Goal: Task Accomplishment & Management: Manage account settings

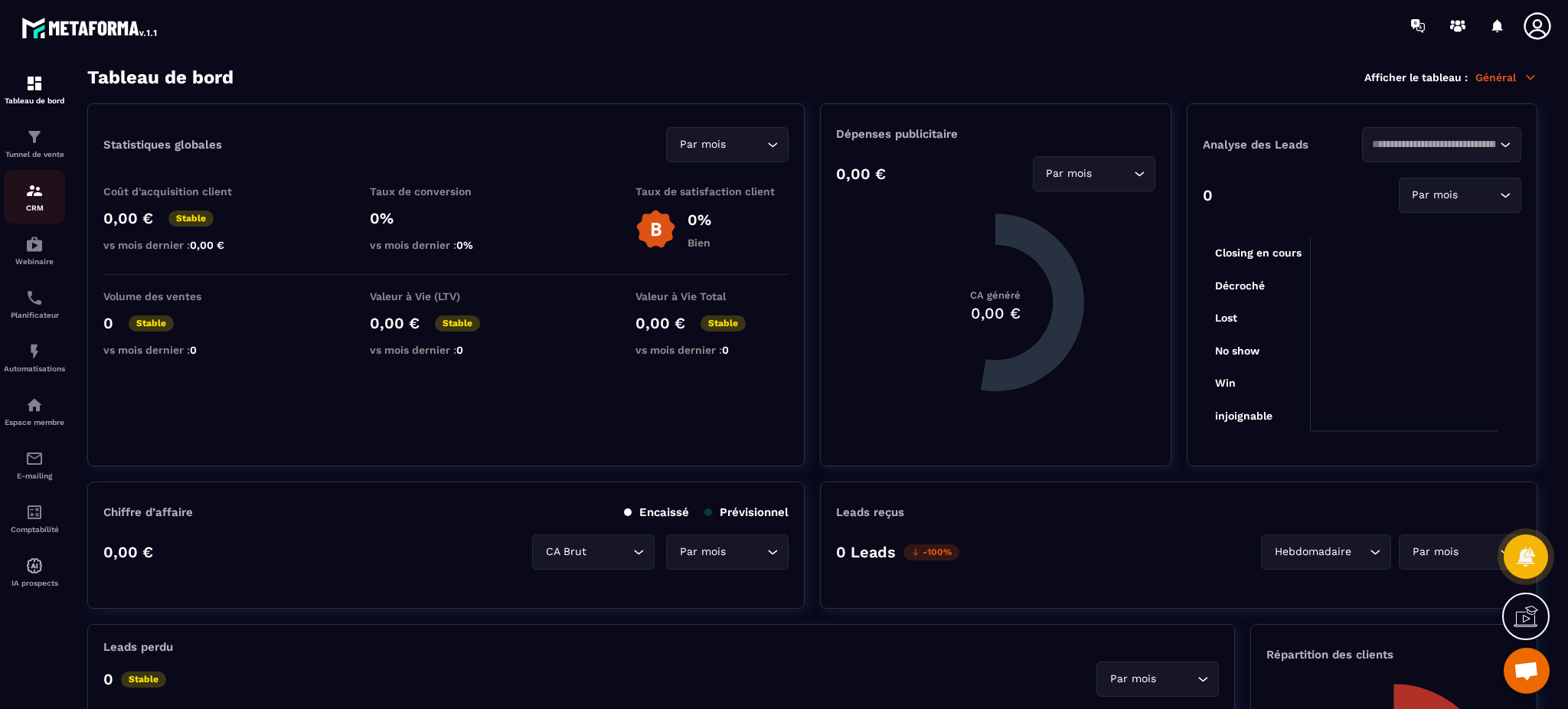
click at [31, 202] on div "CRM" at bounding box center [34, 196] width 61 height 30
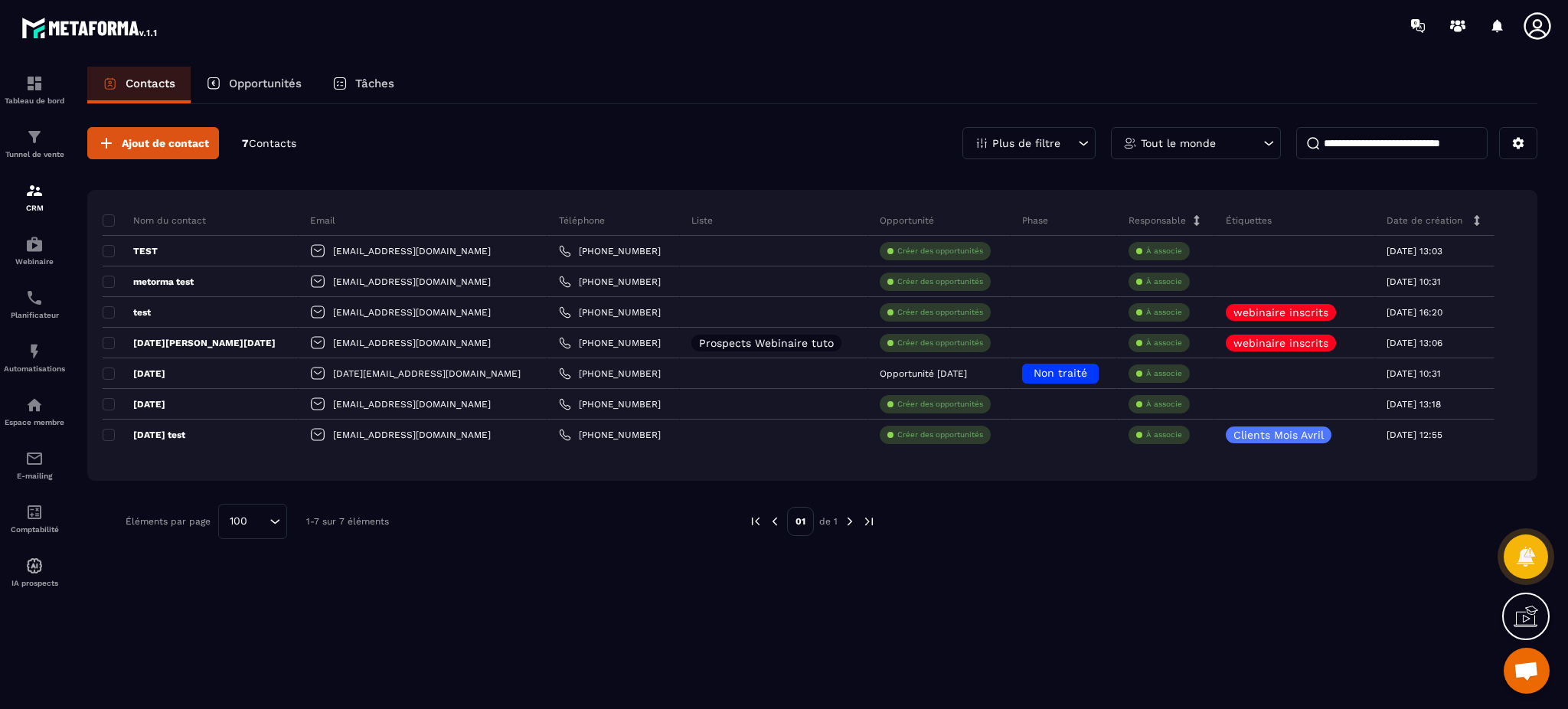
click at [251, 79] on p "Opportunités" at bounding box center [265, 83] width 72 height 13
click at [34, 406] on img at bounding box center [34, 404] width 18 height 18
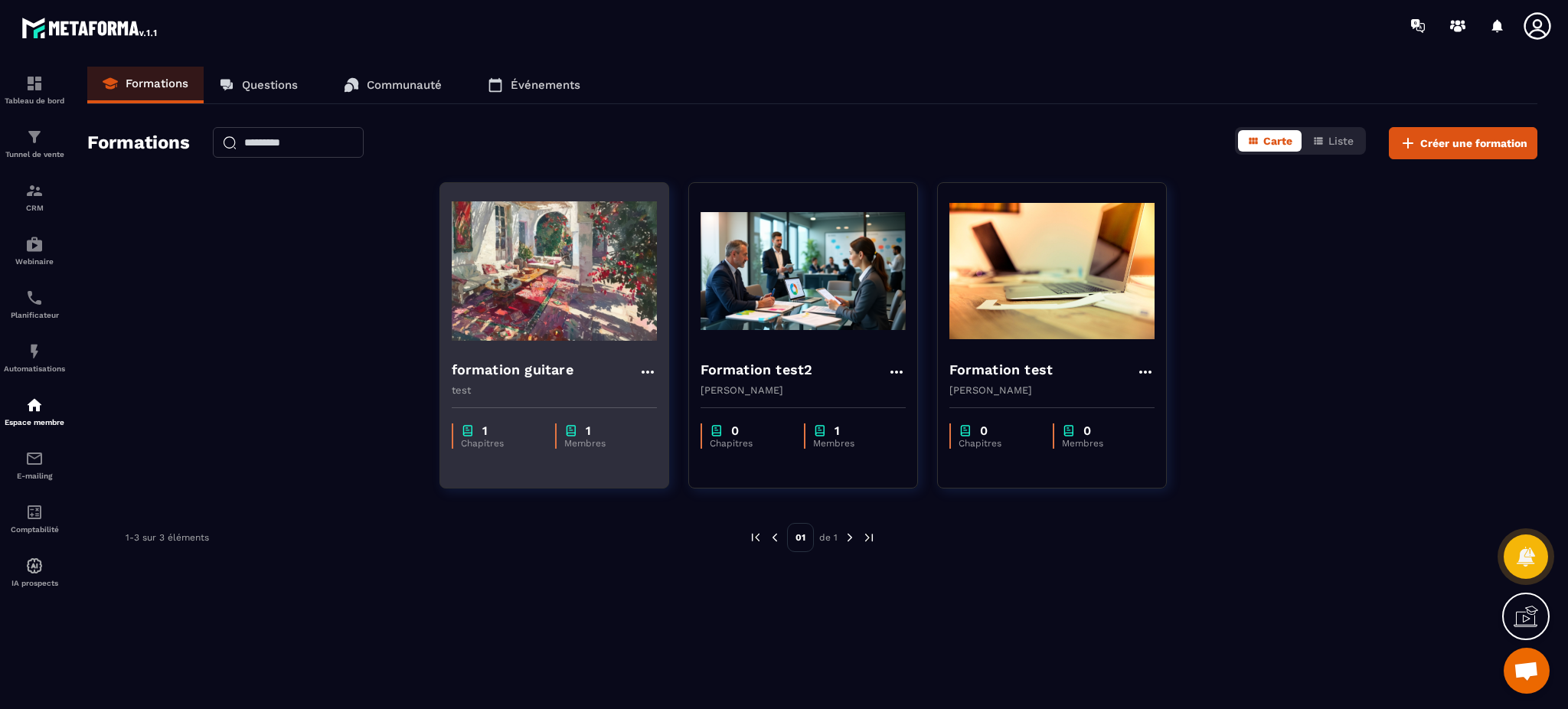
click at [572, 319] on img at bounding box center [554, 271] width 205 height 153
click at [560, 281] on img at bounding box center [554, 271] width 205 height 153
click at [647, 365] on icon at bounding box center [647, 372] width 18 height 18
click at [663, 400] on icon "button" at bounding box center [661, 403] width 10 height 10
click at [675, 398] on button "Modifier" at bounding box center [692, 403] width 95 height 28
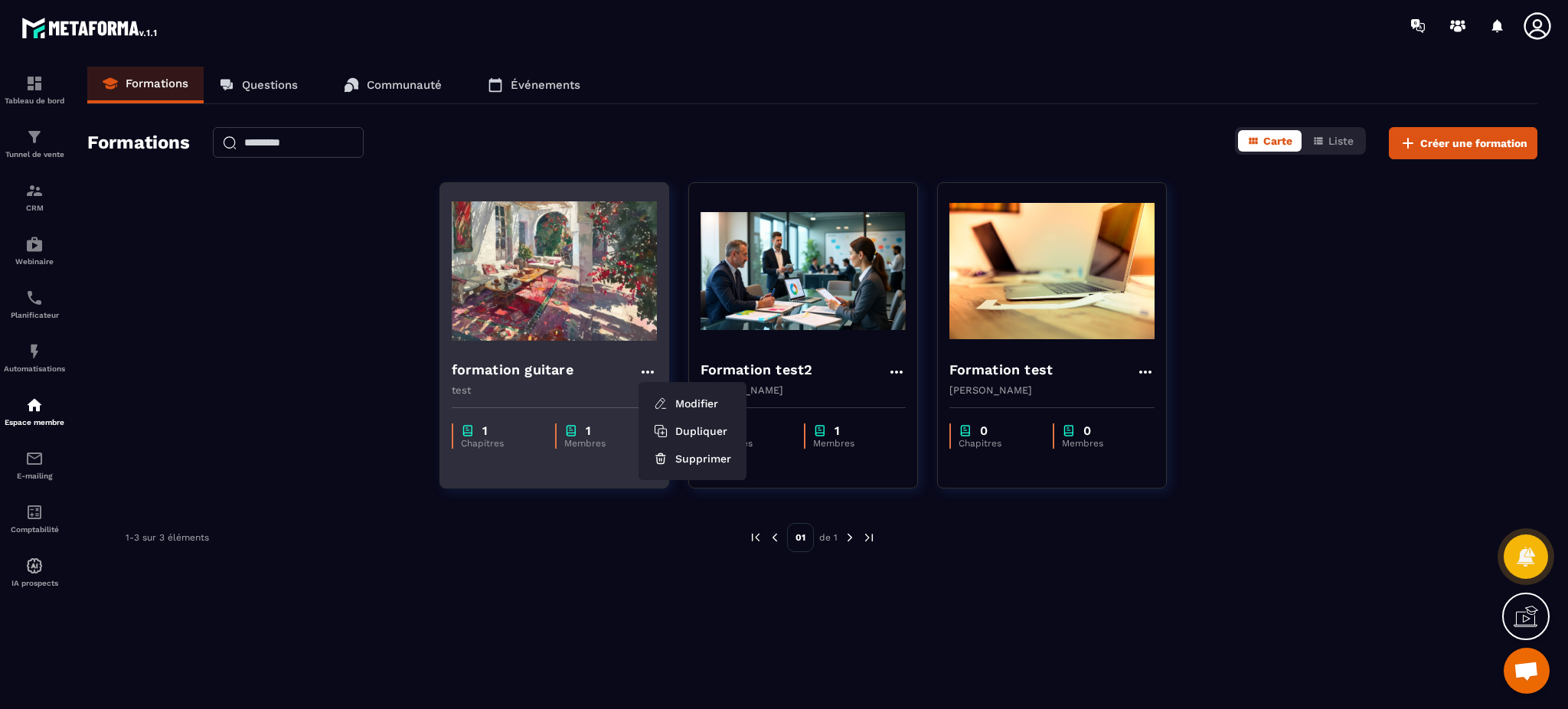
click at [640, 368] on icon at bounding box center [647, 372] width 18 height 18
click at [695, 409] on button "Modifier" at bounding box center [692, 403] width 95 height 28
click at [683, 398] on button "Modifier" at bounding box center [692, 403] width 95 height 28
